Goal: Information Seeking & Learning: Learn about a topic

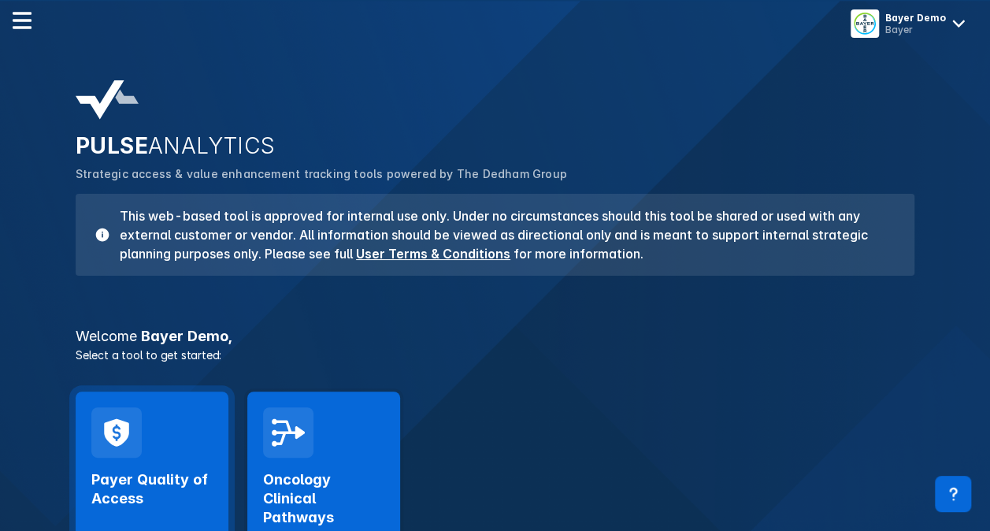
click at [171, 442] on div "Payer Quality of Access Launch Tool" at bounding box center [152, 486] width 153 height 191
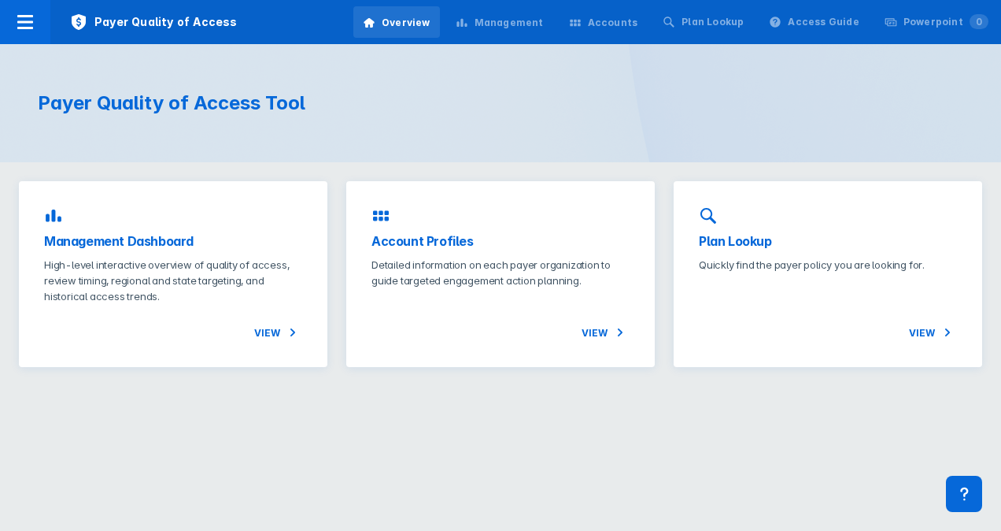
click at [509, 14] on div "Management" at bounding box center [499, 22] width 107 height 33
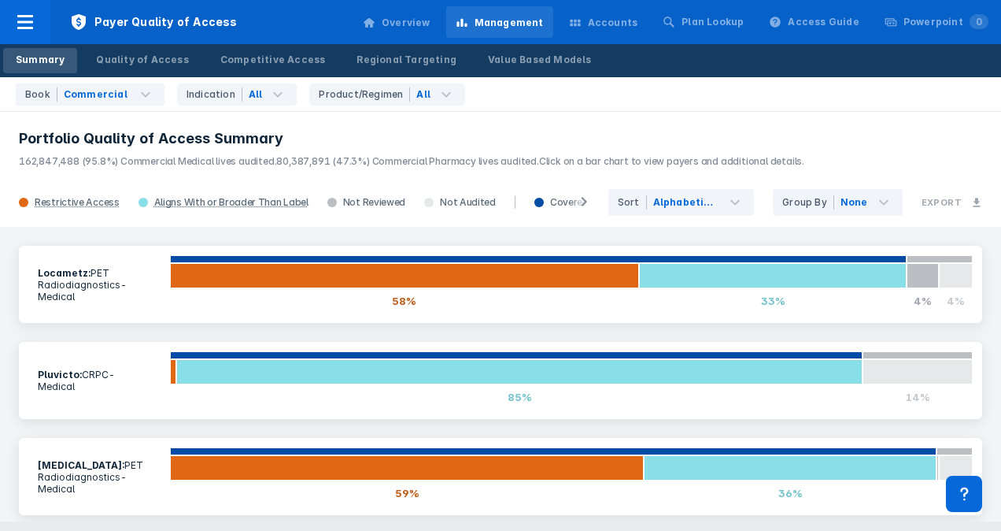
scroll to position [205, 0]
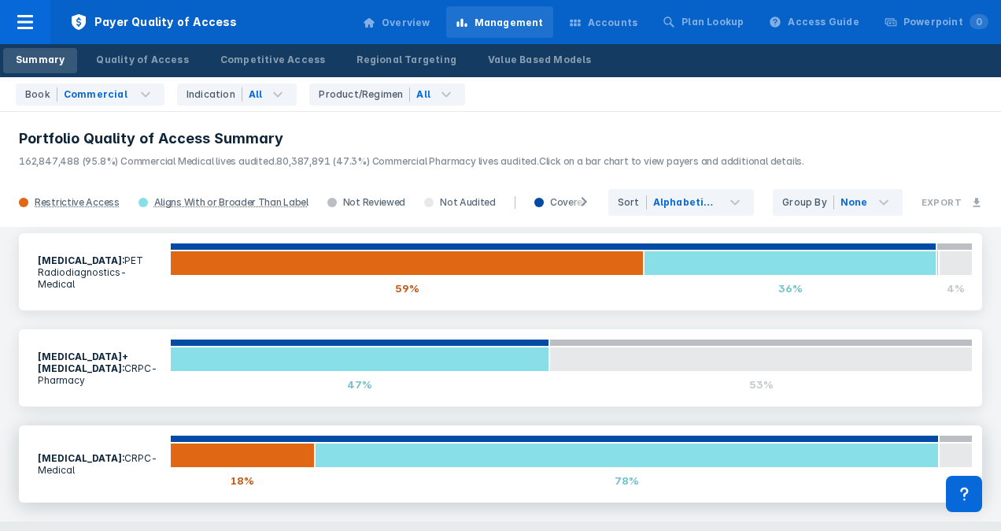
click at [96, 461] on section "Xofigo : CRPC - Medical" at bounding box center [99, 463] width 142 height 43
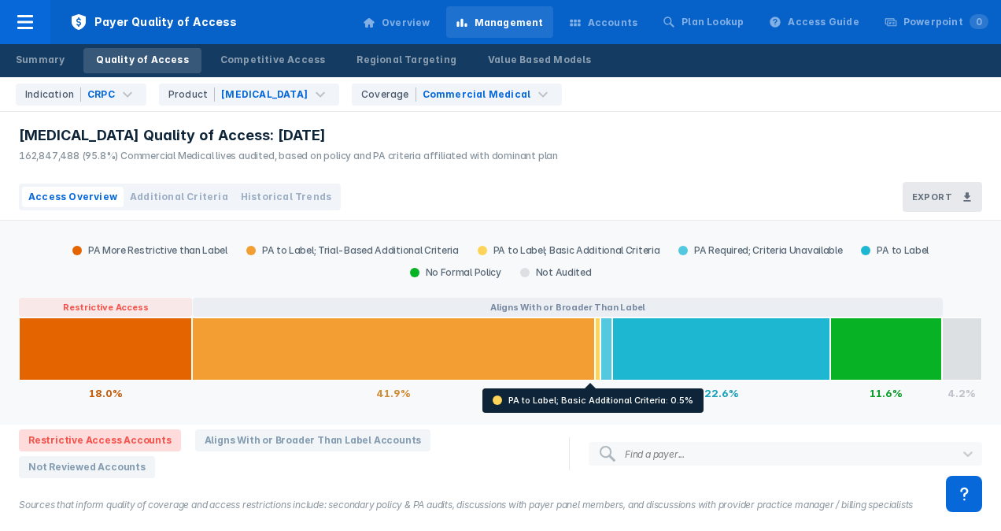
click at [619, 186] on div "Access Overview Additional Criteria Historical Trends Export" at bounding box center [500, 197] width 1001 height 46
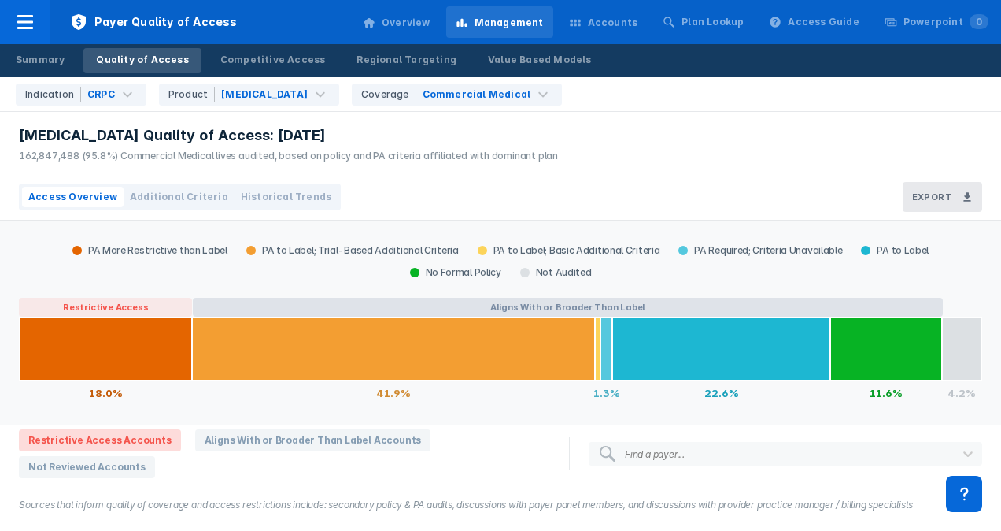
click at [516, 303] on button "Aligns With or Broader Than Label" at bounding box center [568, 307] width 750 height 19
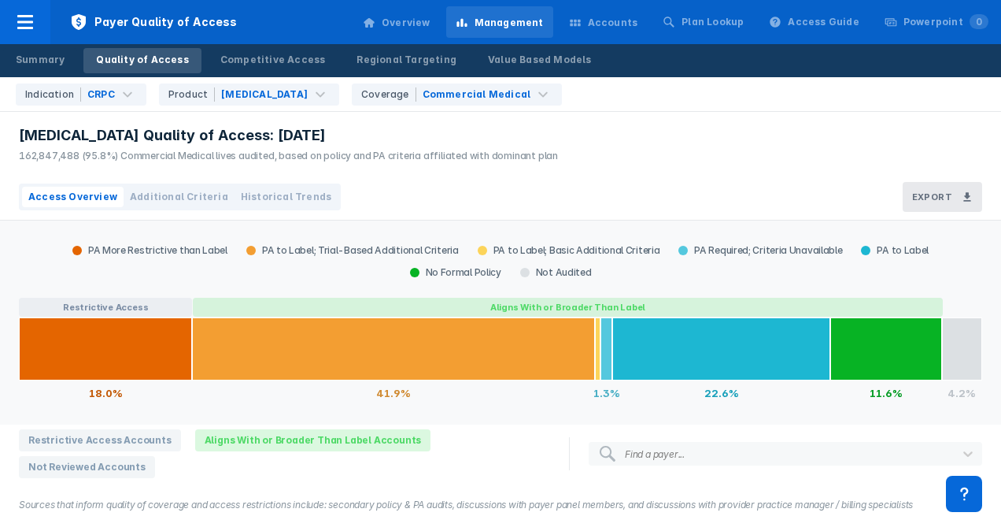
click at [516, 303] on button "Aligns With or Broader Than Label" at bounding box center [568, 307] width 750 height 19
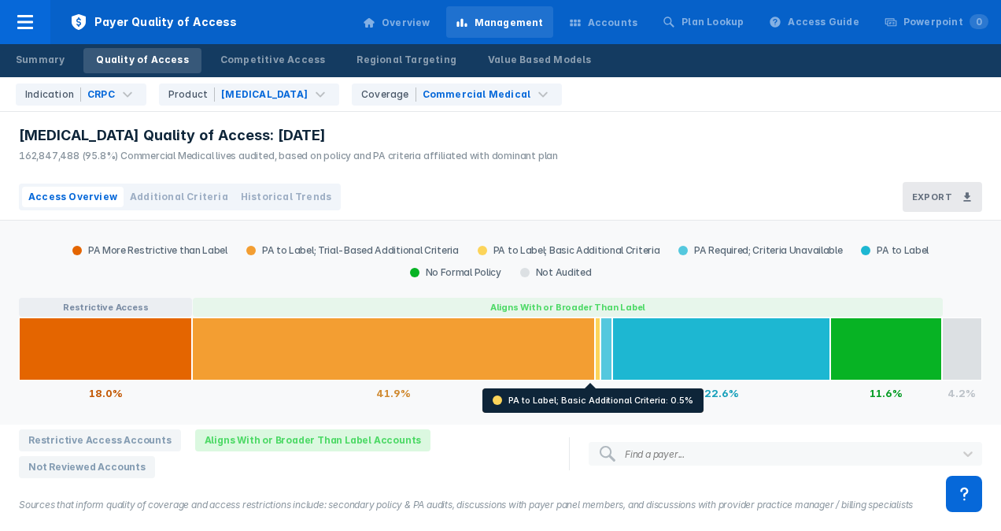
click at [565, 206] on div "Access Overview Additional Criteria Historical Trends Export" at bounding box center [500, 197] width 1001 height 46
click at [525, 177] on div "Access Overview Additional Criteria Historical Trends Export" at bounding box center [500, 197] width 1001 height 46
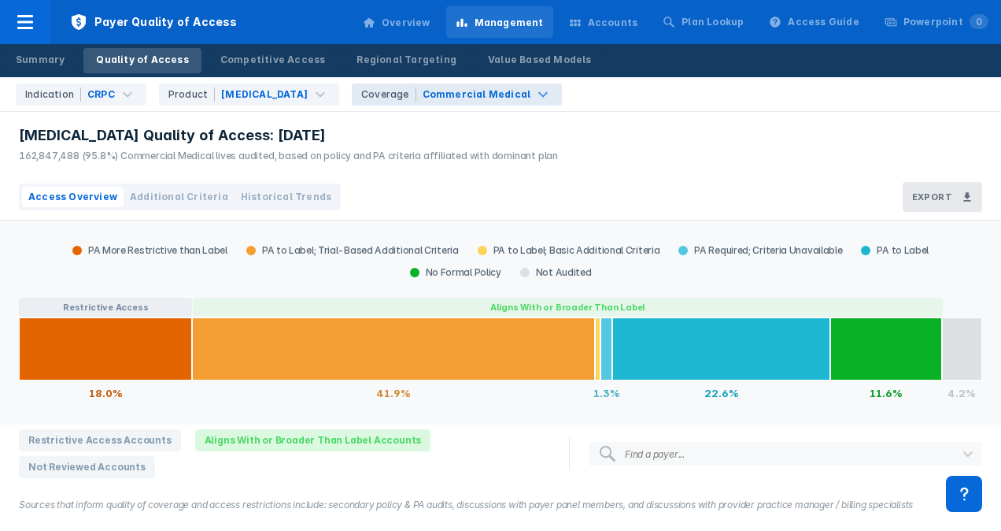
click at [431, 93] on div "Commercial Medical" at bounding box center [477, 94] width 109 height 14
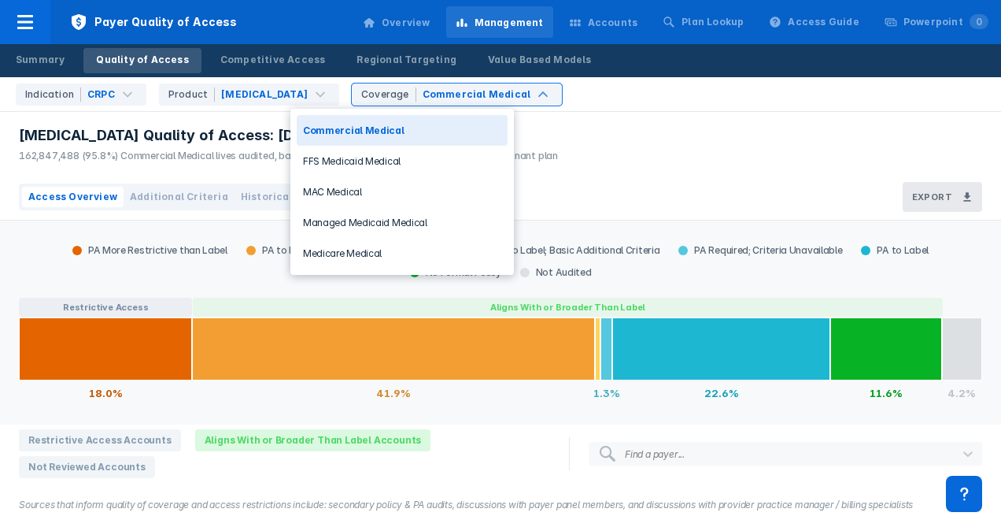
click at [572, 123] on div "[MEDICAL_DATA] Quality of Access: [DATE] 162,847,488 (95.8%) Commercial Medical…" at bounding box center [500, 143] width 1001 height 62
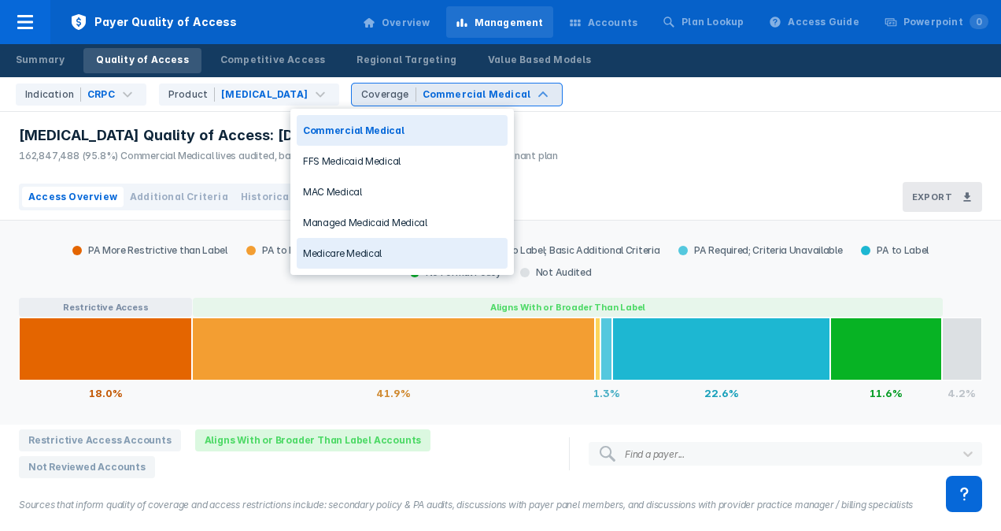
click at [381, 249] on div "Medicare Medical" at bounding box center [402, 253] width 211 height 31
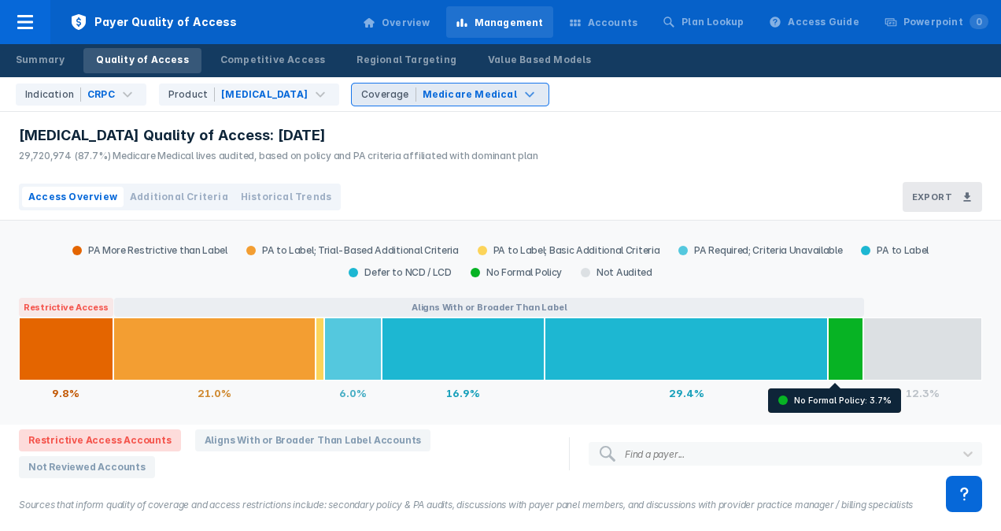
click at [575, 167] on div "Xofigo Quality of Access: Sep 2025 29,720,974 (87.7%) Medicare Medical lives au…" at bounding box center [500, 143] width 1001 height 62
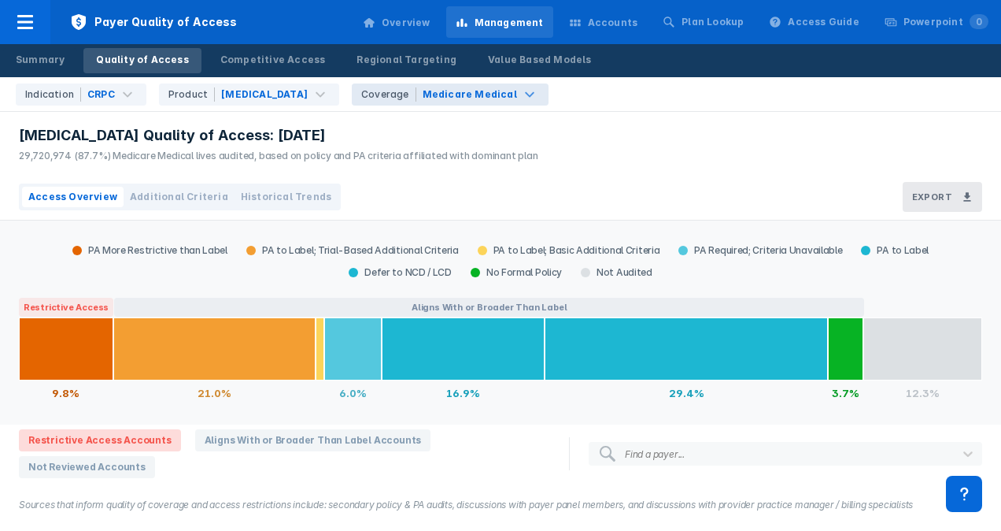
click at [672, 139] on div "Xofigo Quality of Access: Sep 2025 29,720,974 (87.7%) Medicare Medical lives au…" at bounding box center [500, 143] width 1001 height 62
click at [436, 99] on div "Medicare Medical" at bounding box center [470, 94] width 94 height 14
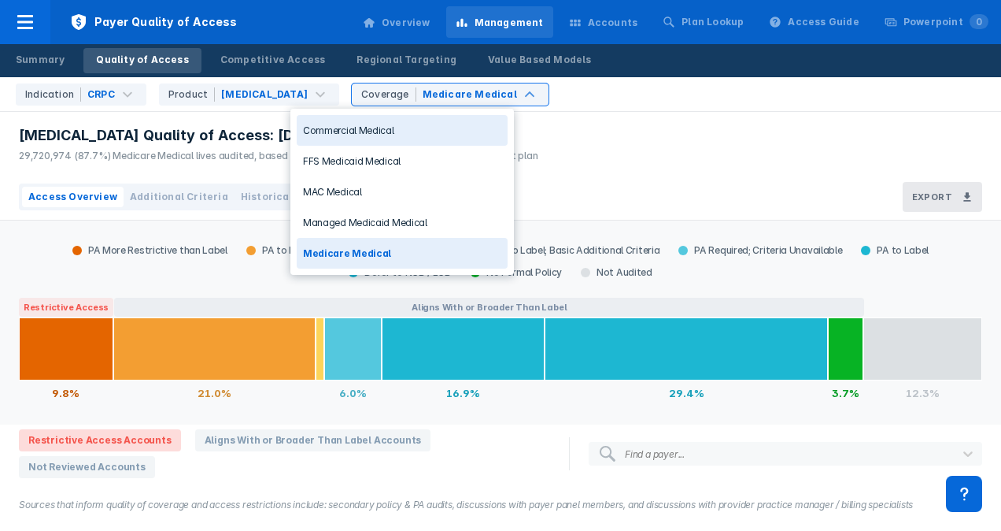
click at [367, 137] on div "Commercial Medical" at bounding box center [402, 130] width 211 height 31
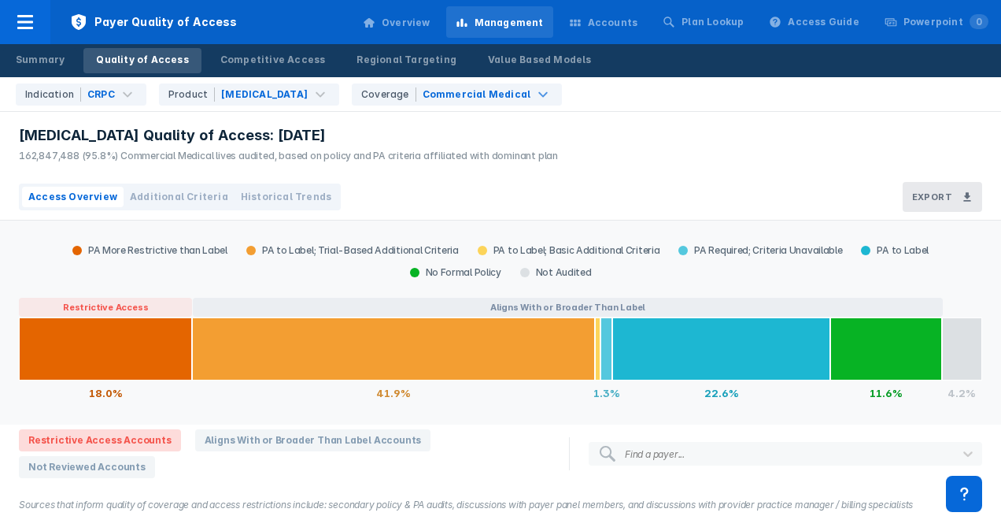
click at [502, 163] on div "[MEDICAL_DATA] Quality of Access: [DATE] 162,847,488 (95.8%) Commercial Medical…" at bounding box center [284, 143] width 569 height 62
click at [381, 304] on button "Aligns With or Broader Than Label" at bounding box center [568, 307] width 750 height 19
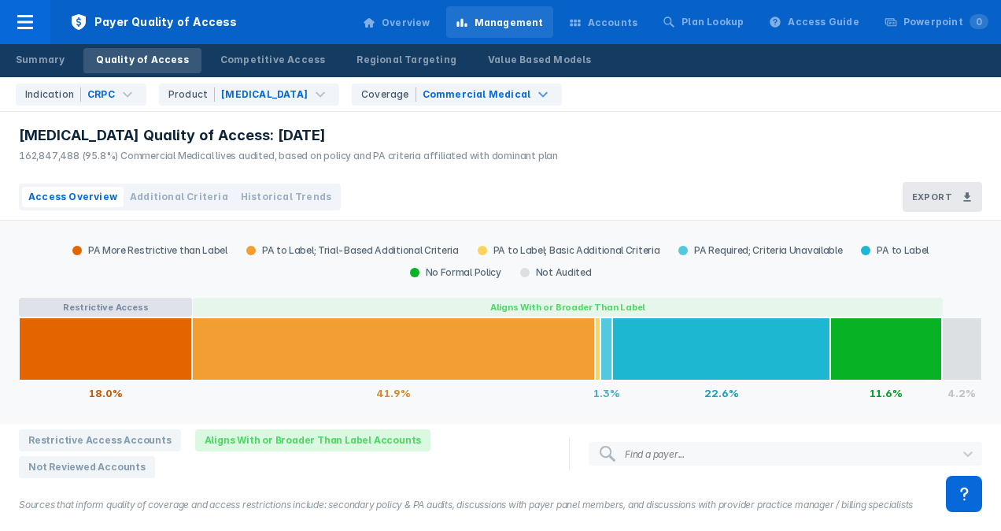
click at [169, 302] on button "Restrictive Access" at bounding box center [105, 307] width 173 height 19
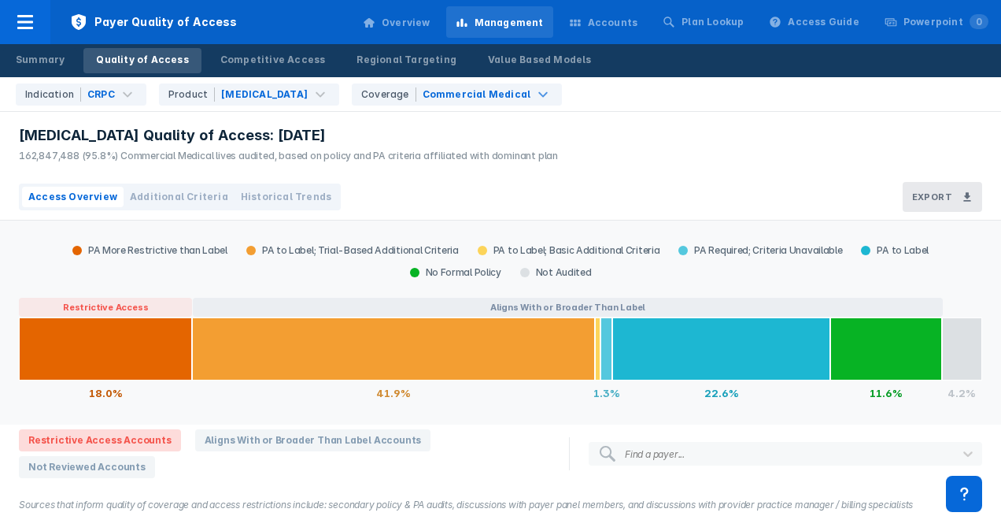
click at [562, 194] on div "Access Overview Additional Criteria Historical Trends Export" at bounding box center [500, 197] width 1001 height 46
click at [729, 25] on div "Plan Lookup" at bounding box center [713, 22] width 62 height 14
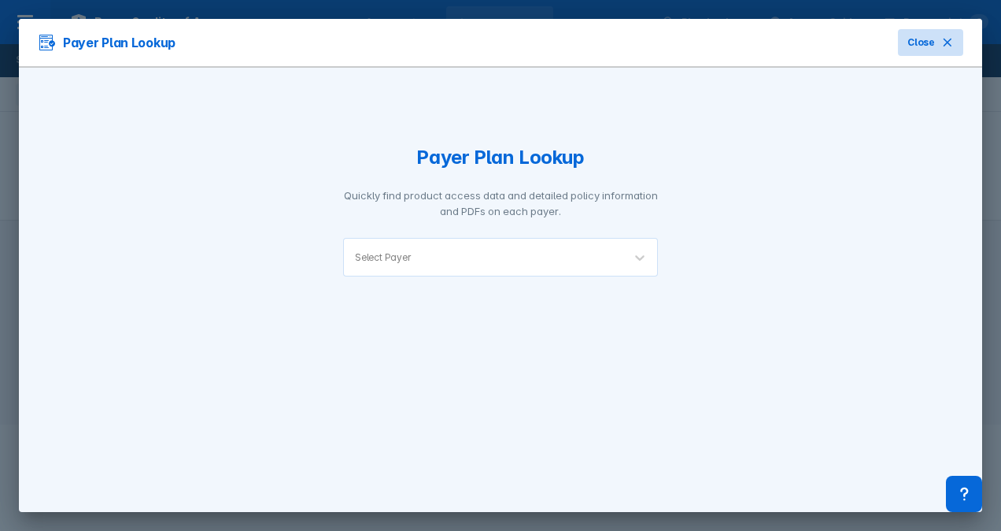
click at [939, 37] on button "Close" at bounding box center [930, 42] width 65 height 27
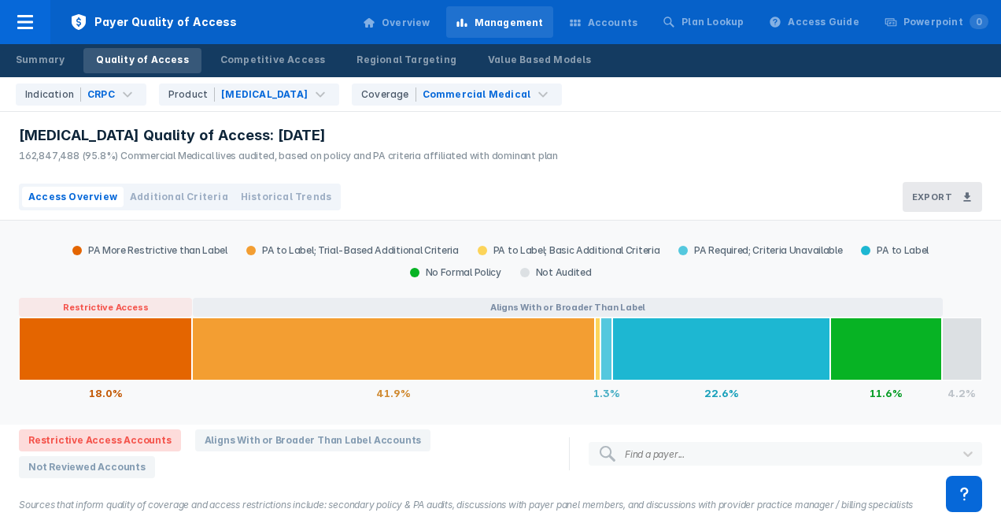
click at [635, 18] on div "Accounts" at bounding box center [613, 23] width 50 height 14
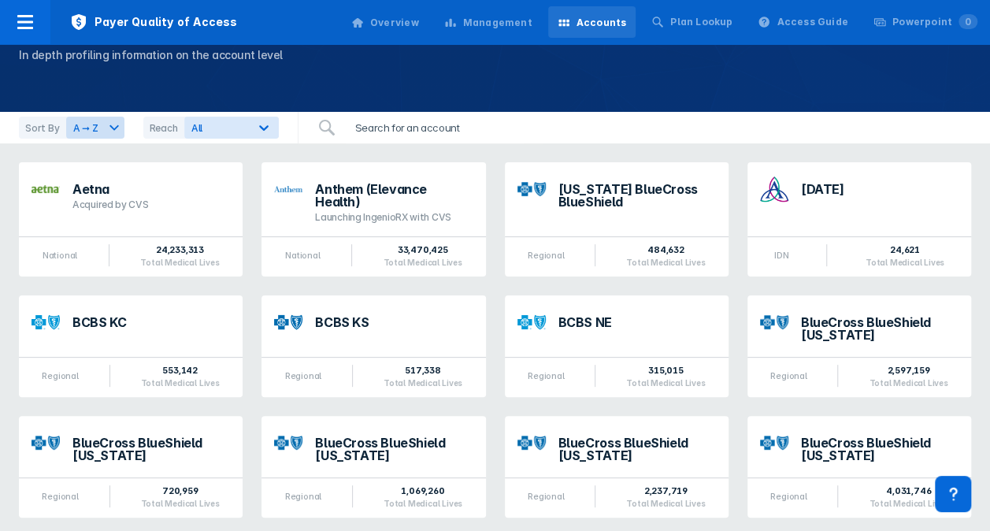
scroll to position [68, 0]
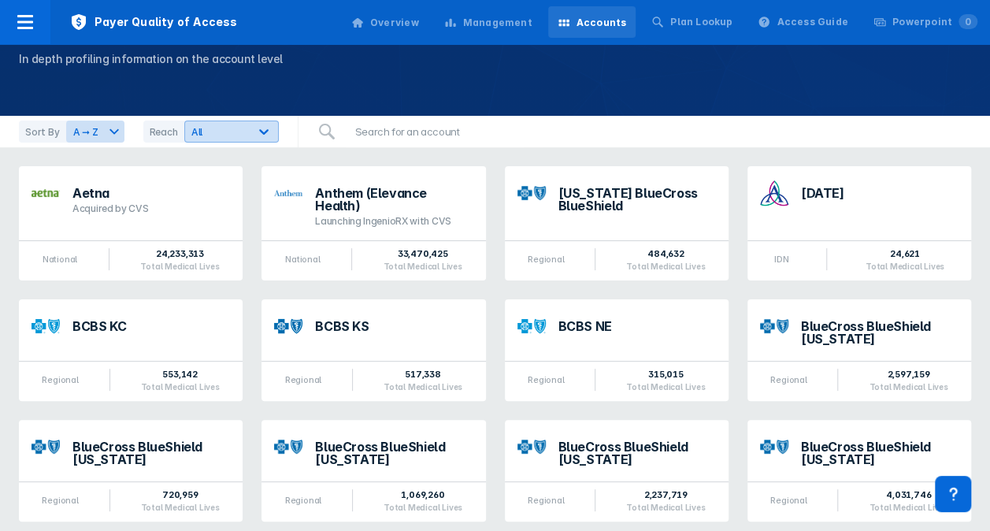
click at [216, 139] on div "All" at bounding box center [231, 131] width 94 height 22
click at [502, 16] on div "Management" at bounding box center [497, 23] width 69 height 14
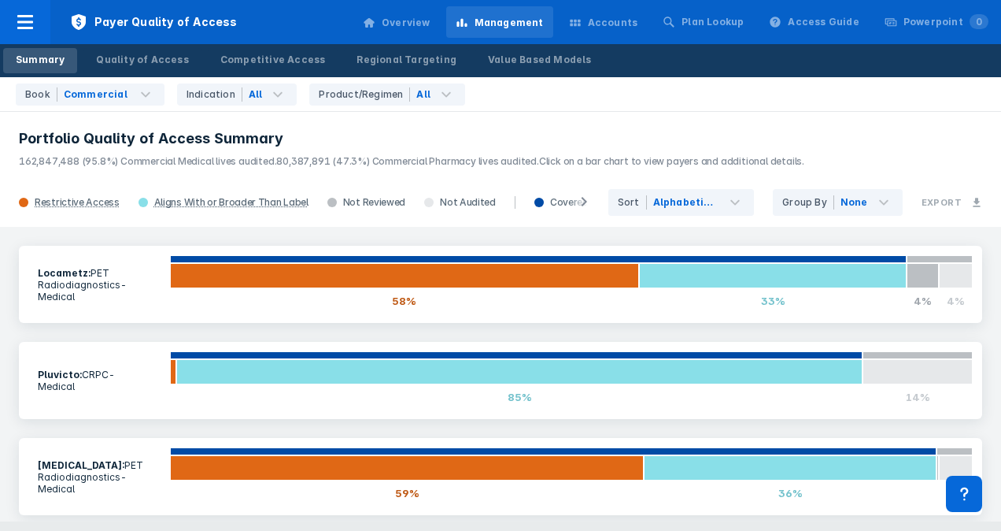
click at [439, 146] on h3 "Portfolio Quality of Access Summary" at bounding box center [501, 138] width 964 height 19
click at [437, 99] on icon at bounding box center [446, 94] width 19 height 19
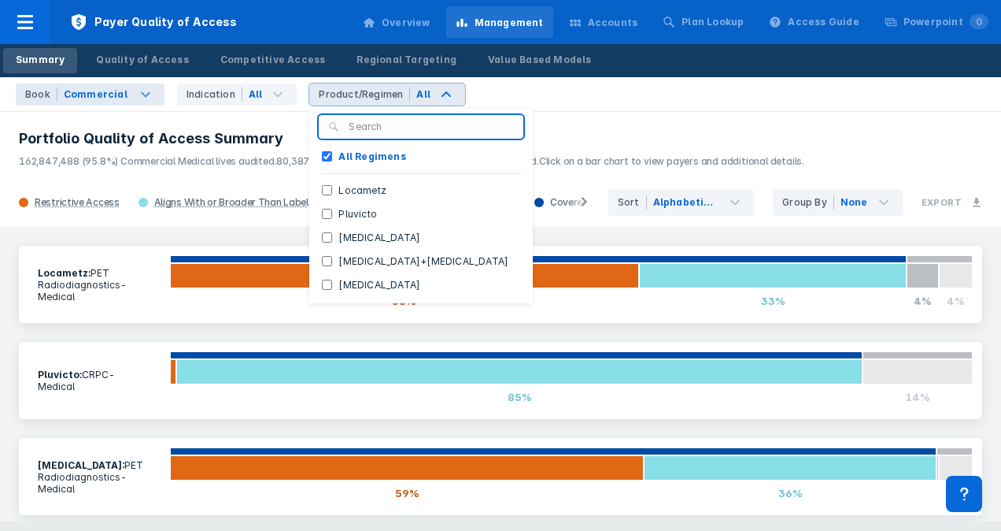
click at [121, 87] on div "Commercial" at bounding box center [95, 94] width 67 height 14
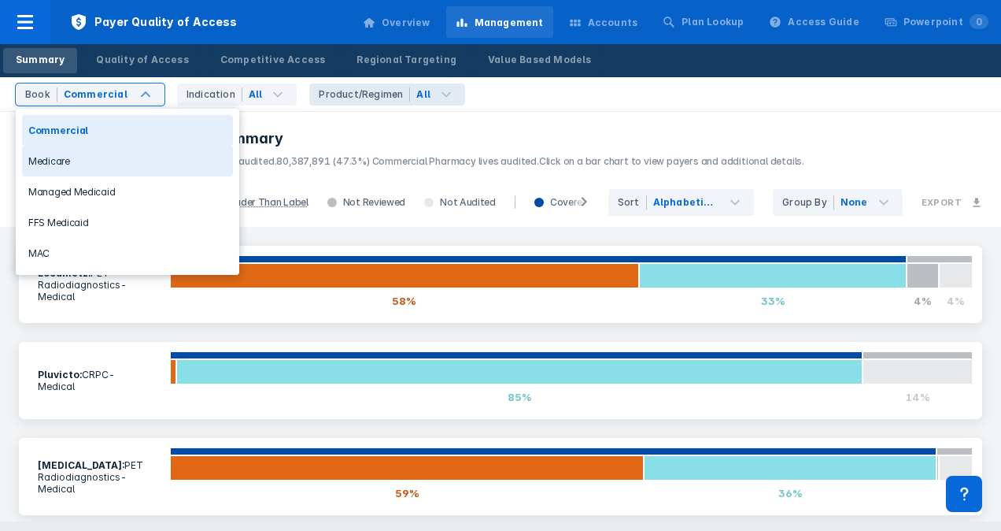
click at [78, 157] on div "Medicare" at bounding box center [127, 161] width 211 height 31
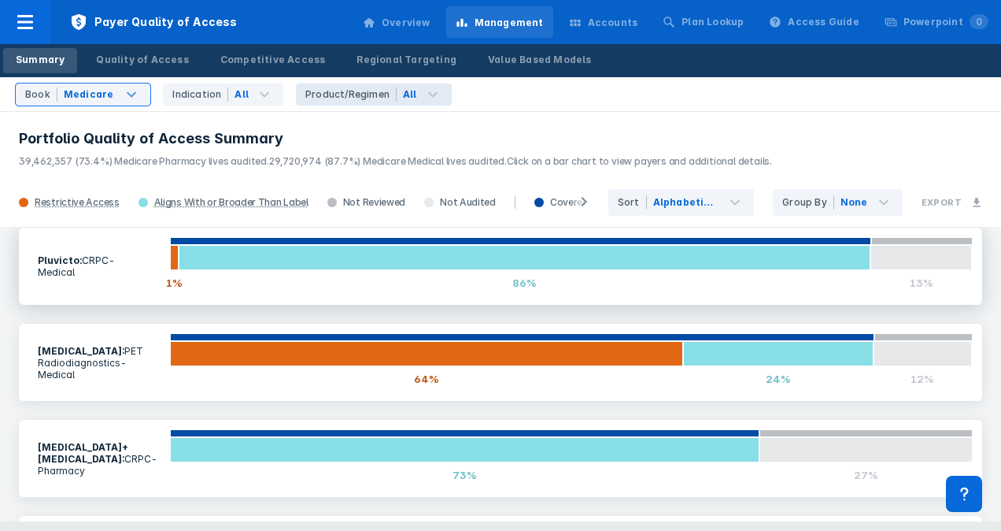
scroll to position [205, 0]
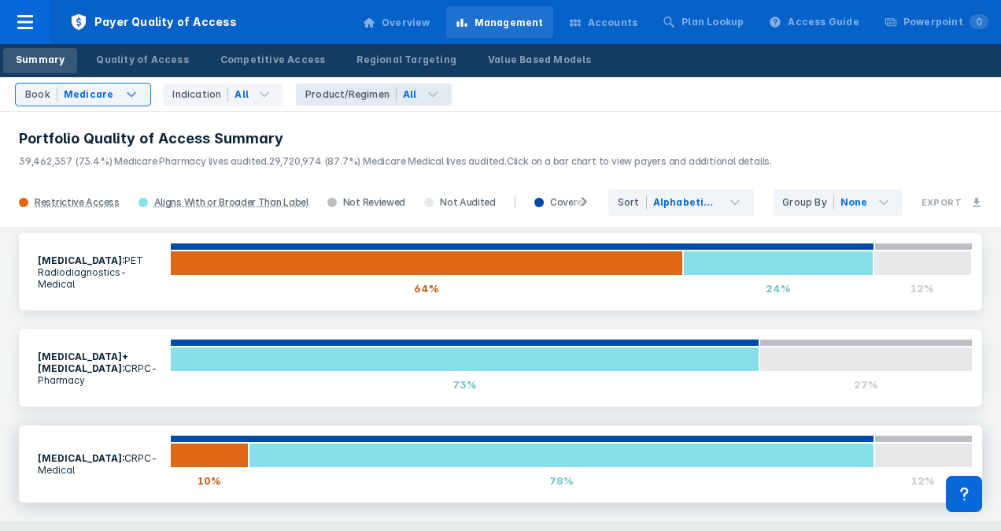
click at [493, 427] on div "Xofigo : CRPC - Medical 10% 78% 12%" at bounding box center [501, 463] width 964 height 77
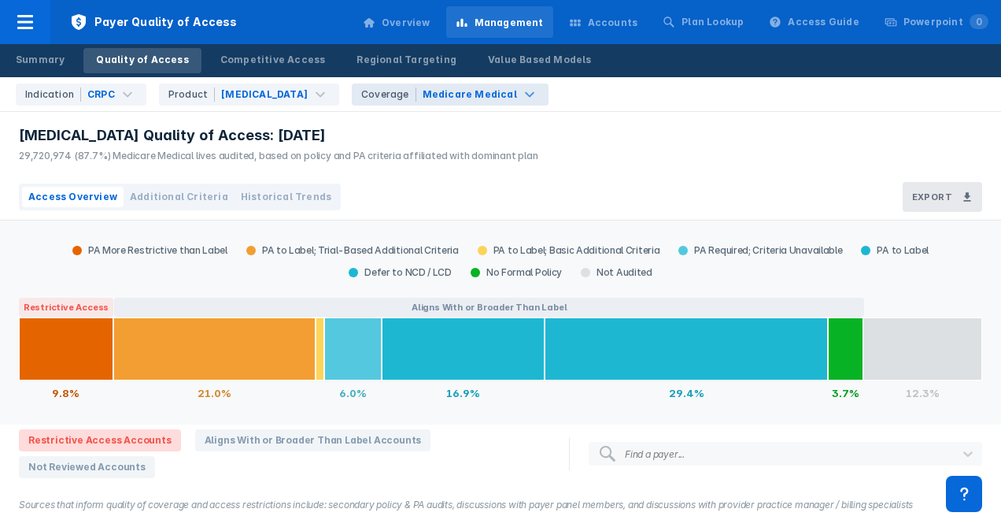
click at [421, 101] on div "Coverage Medicare Medical" at bounding box center [450, 94] width 197 height 22
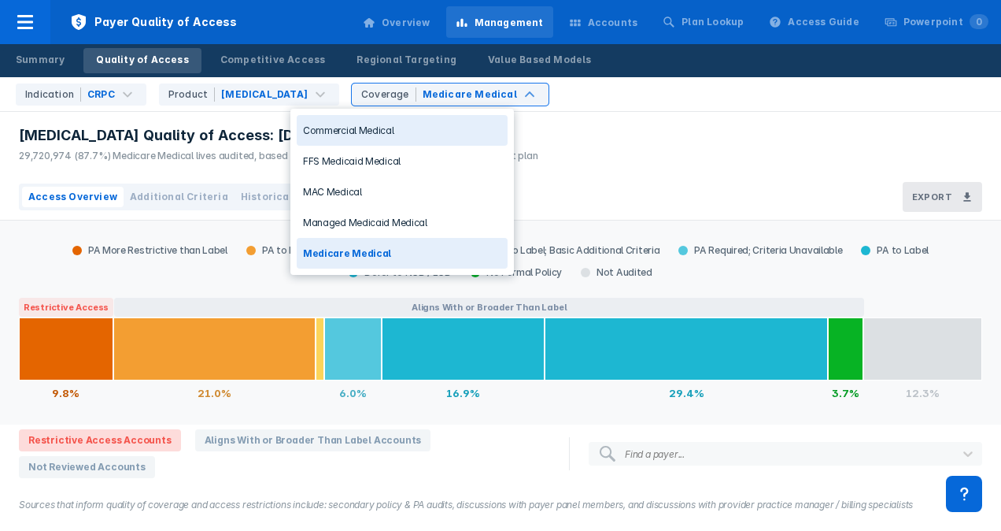
click at [409, 125] on div "Commercial Medical" at bounding box center [402, 130] width 211 height 31
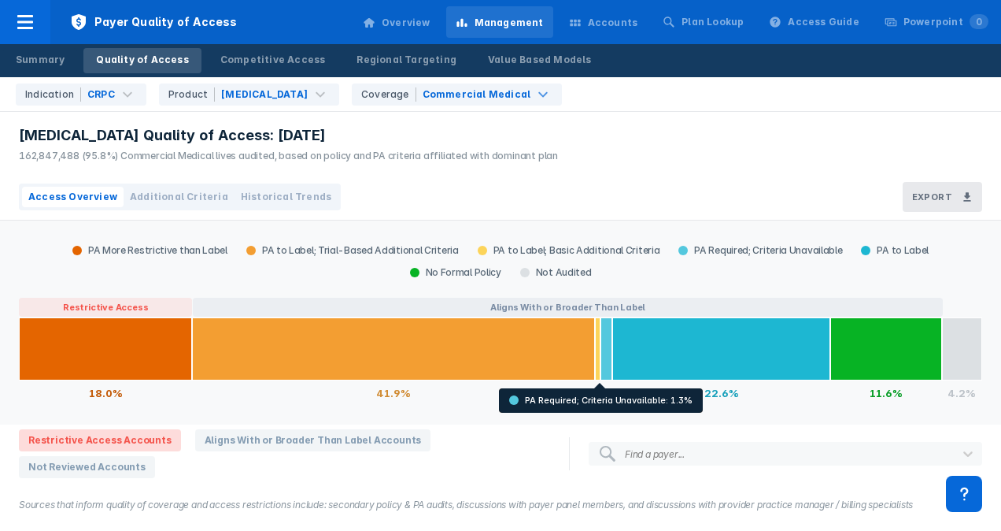
click at [604, 137] on div "[MEDICAL_DATA] Quality of Access: [DATE] 162,847,488 (95.8%) Commercial Medical…" at bounding box center [500, 143] width 1001 height 62
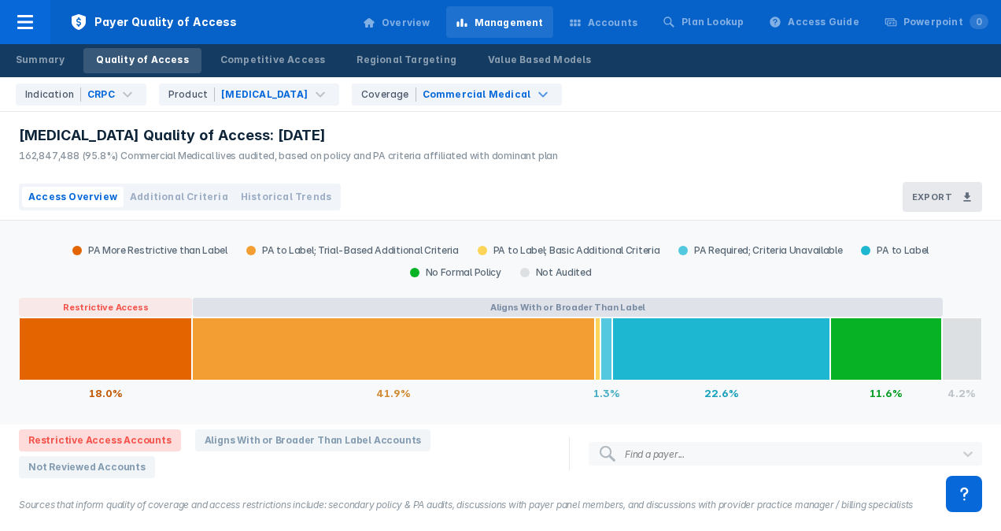
scroll to position [134, 0]
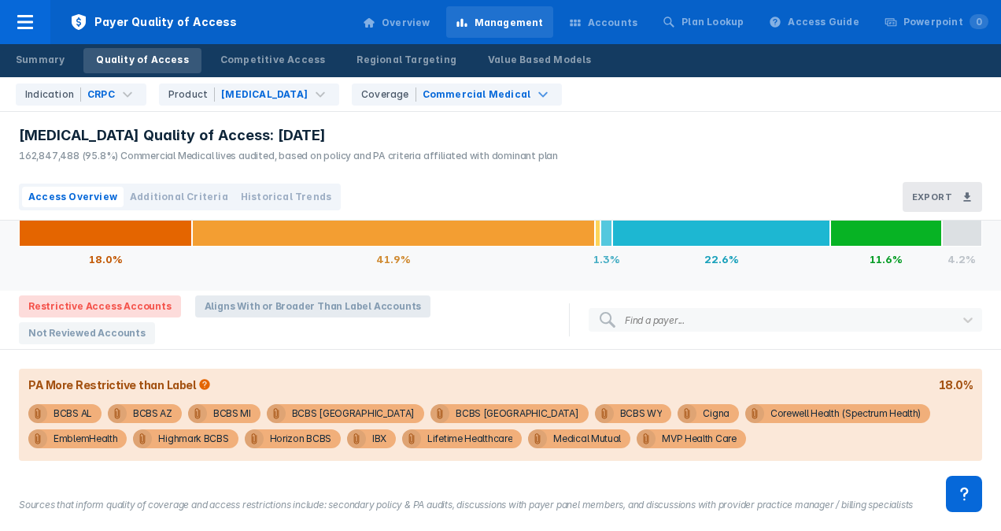
click at [231, 309] on span "Aligns With or Broader Than Label Accounts" at bounding box center [313, 306] width 236 height 22
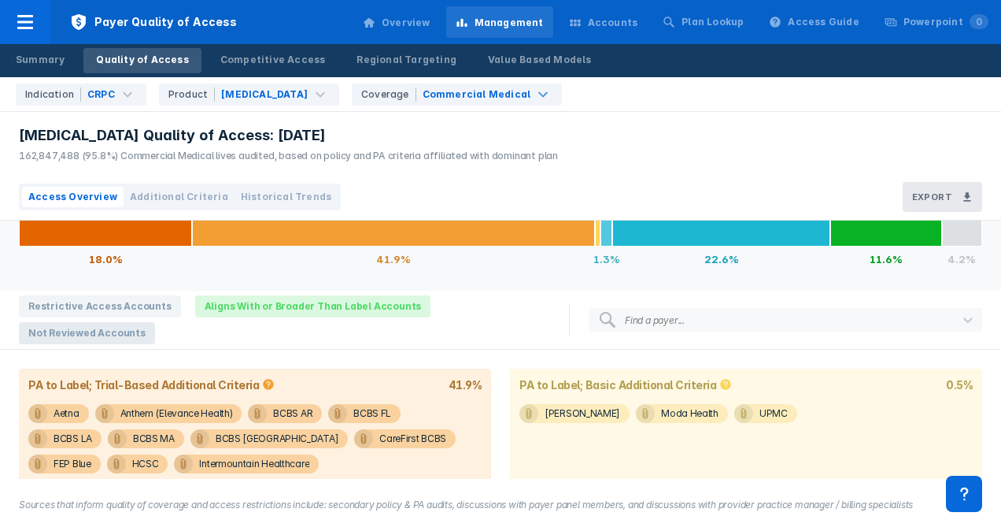
click at [120, 322] on span "Not Reviewed Accounts" at bounding box center [87, 333] width 136 height 22
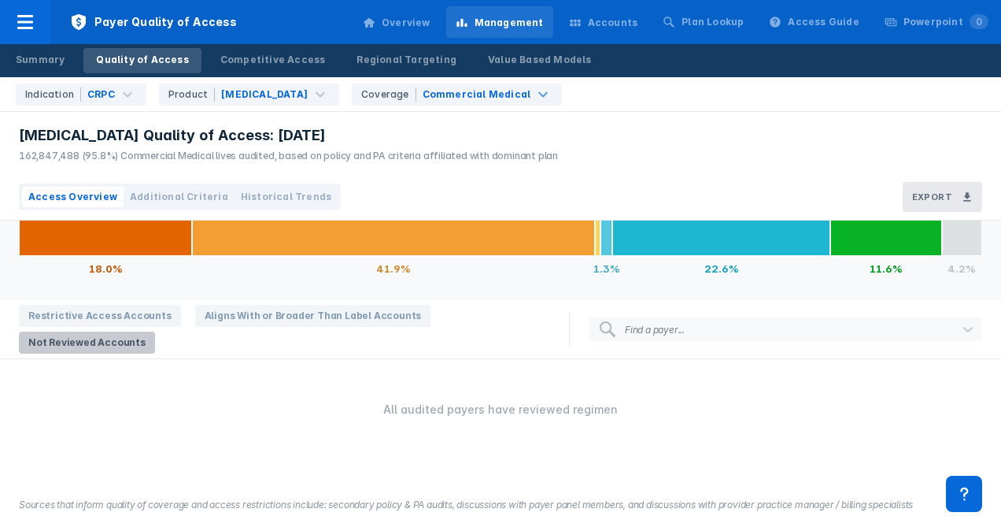
scroll to position [124, 0]
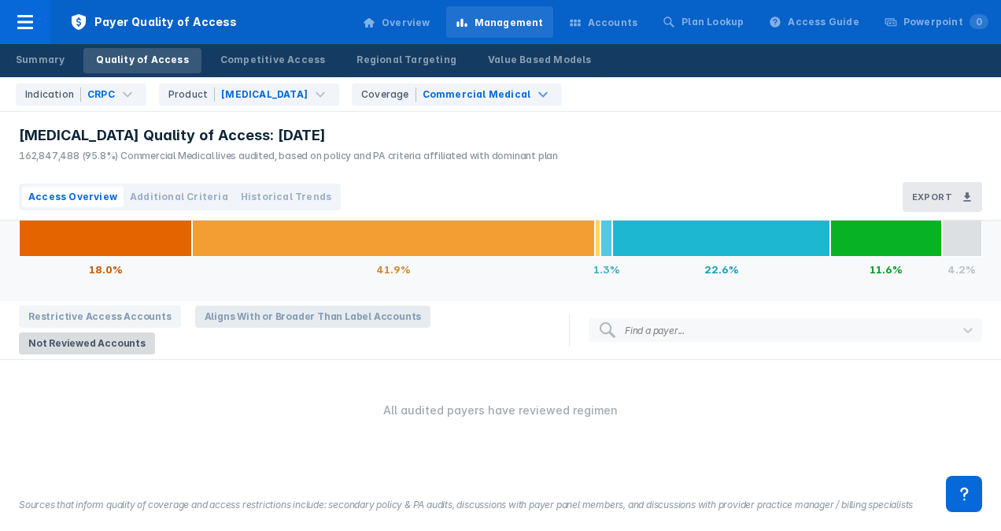
click at [213, 314] on span "Aligns With or Broader Than Label Accounts" at bounding box center [313, 316] width 236 height 22
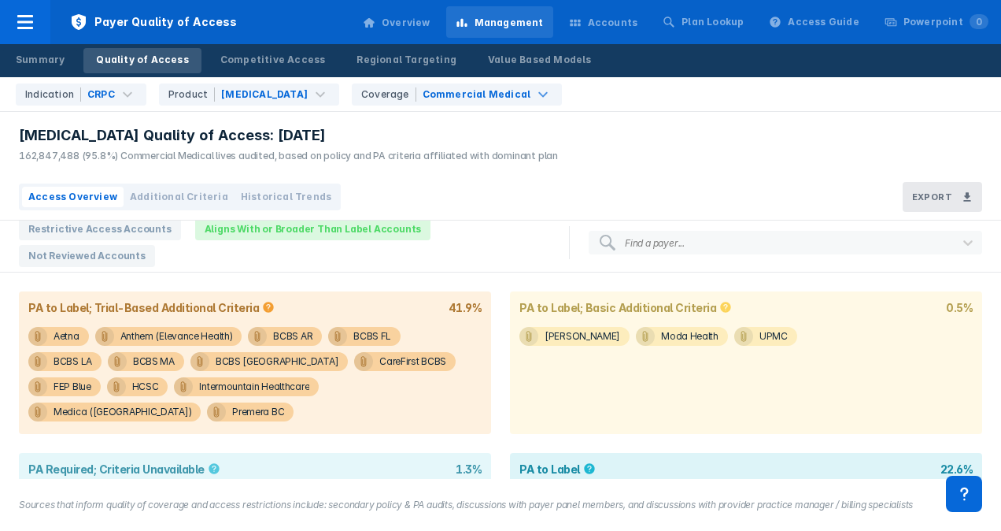
scroll to position [182, 0]
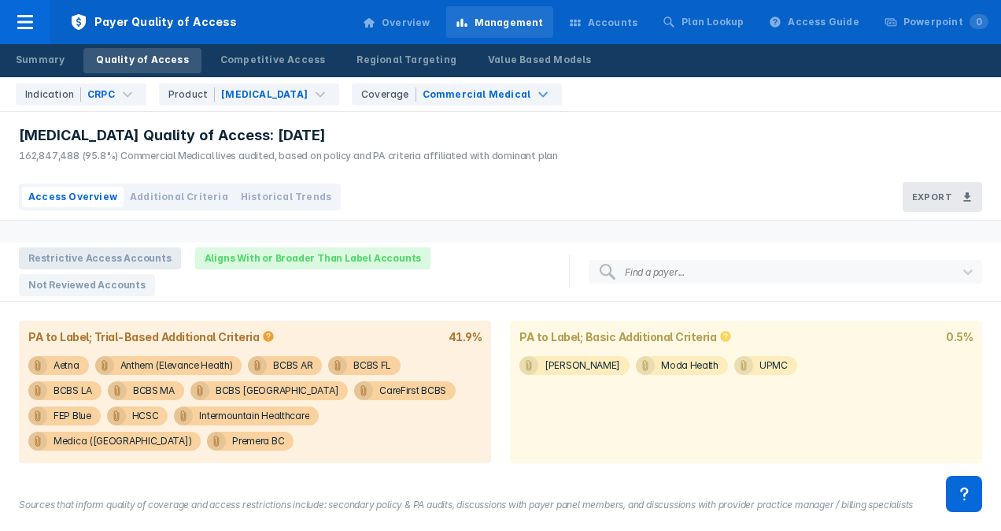
click at [140, 260] on span "Restrictive Access Accounts" at bounding box center [100, 258] width 162 height 22
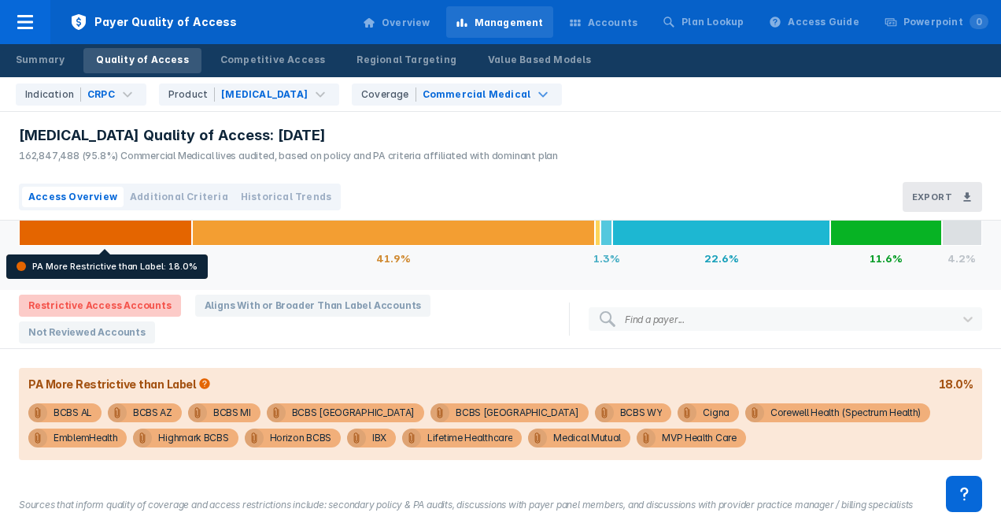
scroll to position [134, 0]
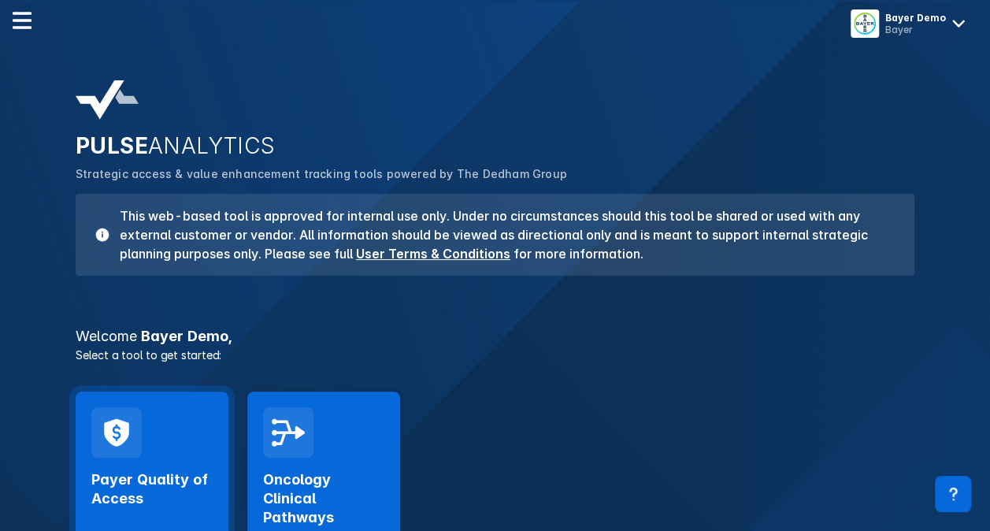
click at [167, 439] on div "Payer Quality of Access Launch Tool" at bounding box center [152, 486] width 153 height 191
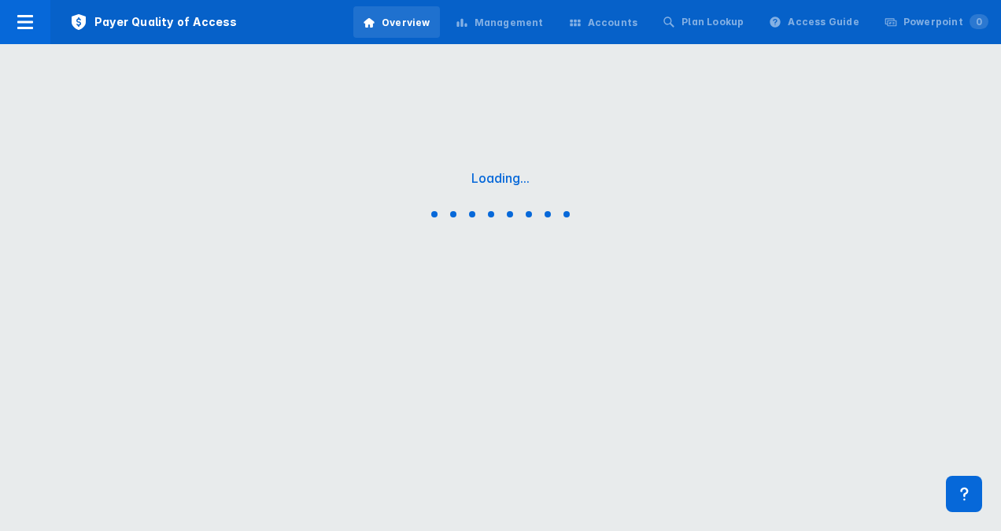
click at [509, 24] on div "Management" at bounding box center [509, 23] width 69 height 14
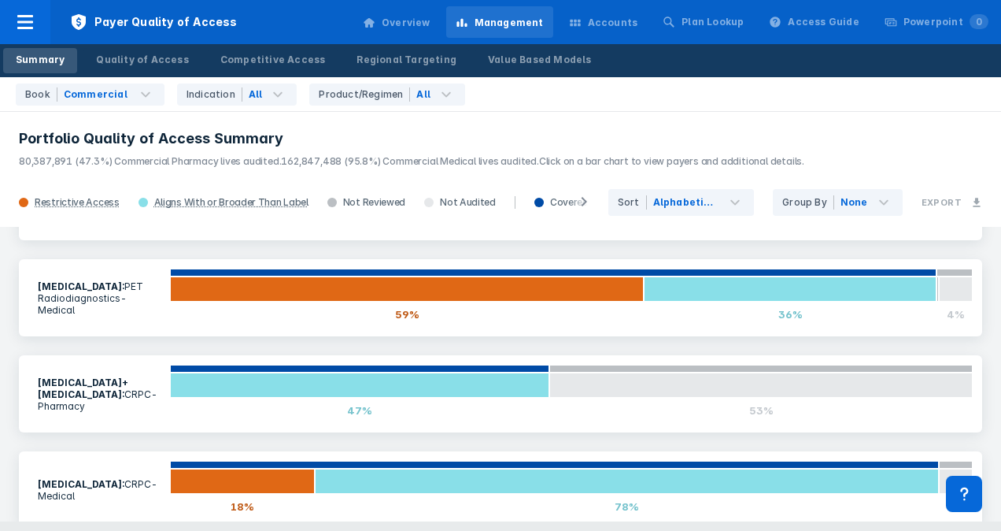
scroll to position [205, 0]
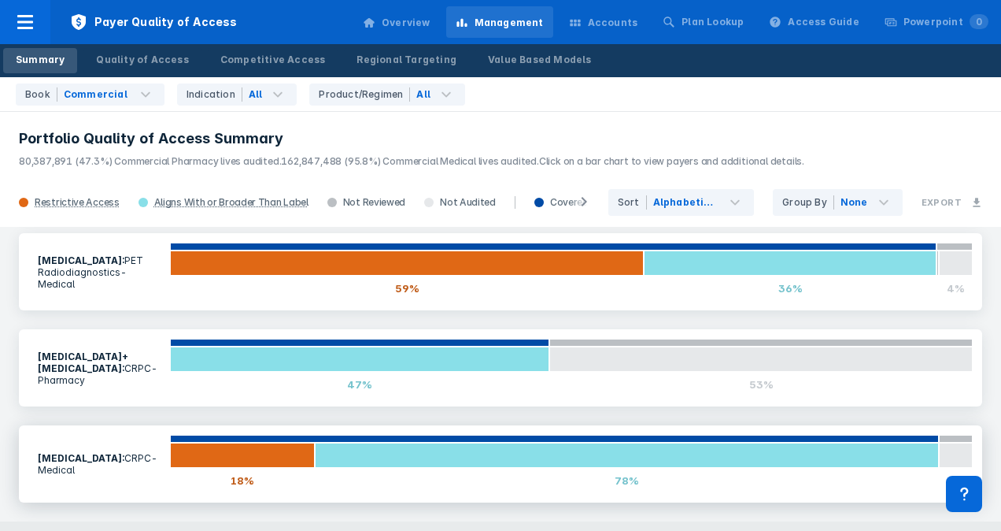
click at [129, 465] on p "Medical" at bounding box center [99, 470] width 123 height 12
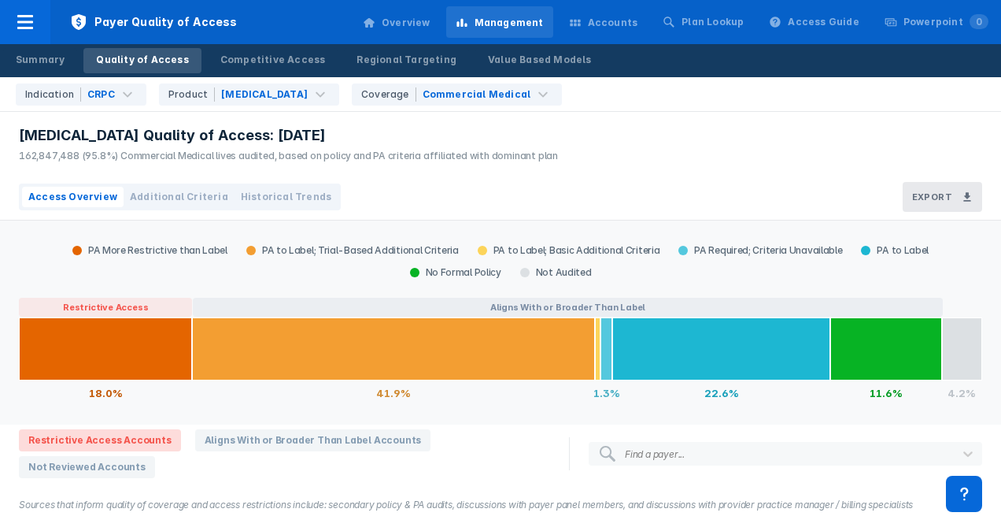
click at [389, 137] on div "[MEDICAL_DATA] Quality of Access: [DATE]" at bounding box center [288, 135] width 539 height 19
click at [606, 173] on div "[MEDICAL_DATA] Quality of Access: [DATE] 162,847,488 (95.8%) Commercial Medical…" at bounding box center [500, 143] width 1001 height 62
click at [672, 144] on div "[MEDICAL_DATA] Quality of Access: [DATE] 162,847,488 (95.8%) Commercial Medical…" at bounding box center [500, 143] width 1001 height 62
click at [601, 154] on div "[MEDICAL_DATA] Quality of Access: [DATE] 162,847,488 (95.8%) Commercial Medical…" at bounding box center [500, 143] width 1001 height 62
